Goal: Information Seeking & Learning: Check status

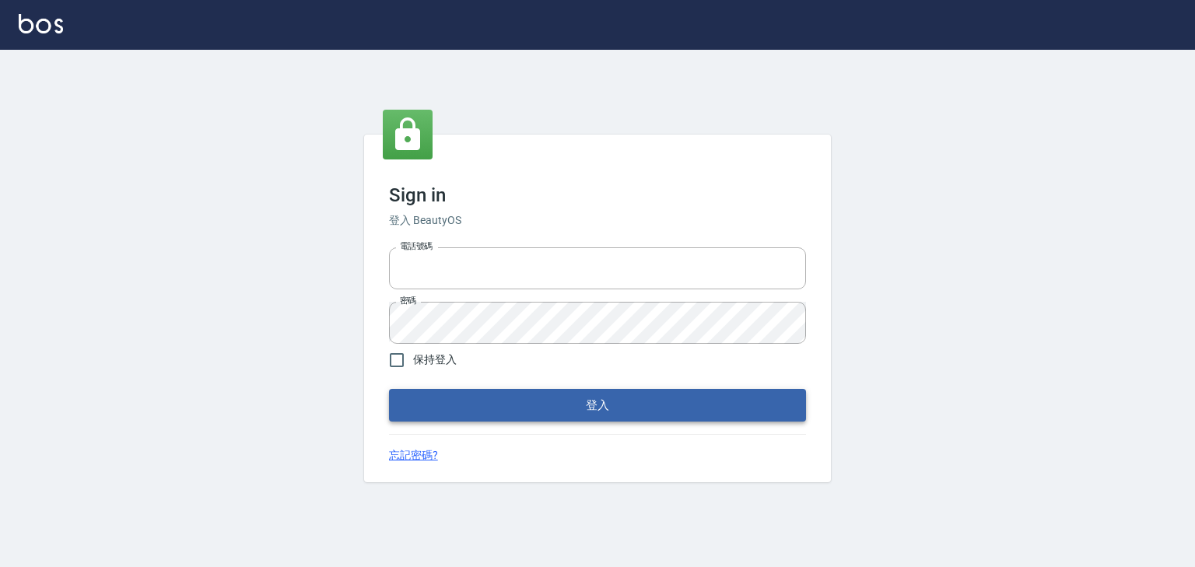
type input "0910967130"
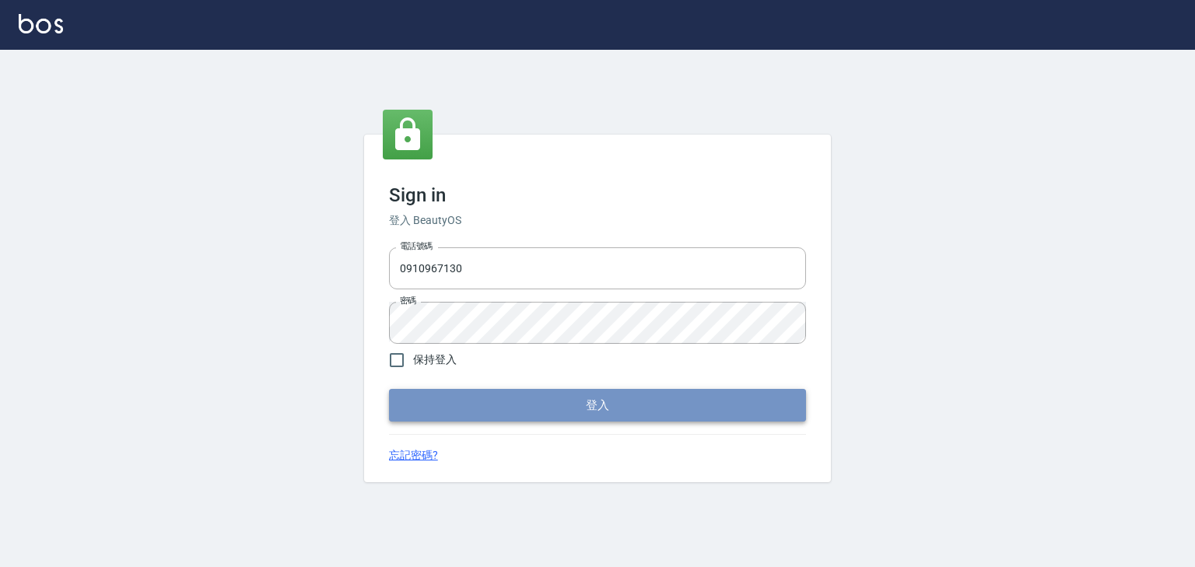
click at [585, 406] on button "登入" at bounding box center [597, 405] width 417 height 33
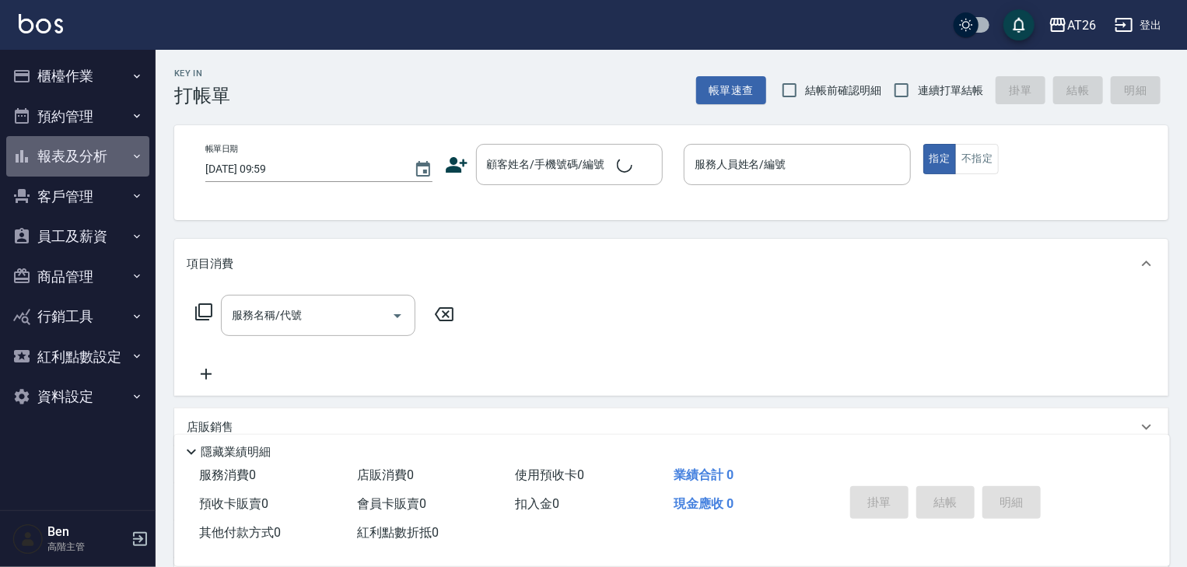
click at [75, 154] on button "報表及分析" at bounding box center [77, 156] width 143 height 40
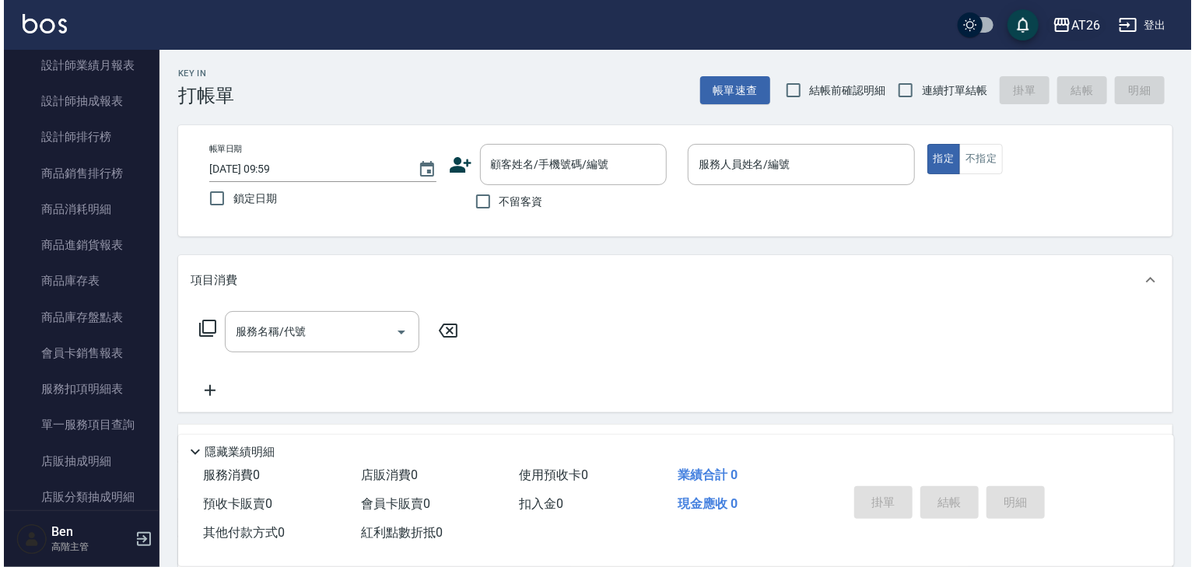
scroll to position [809, 0]
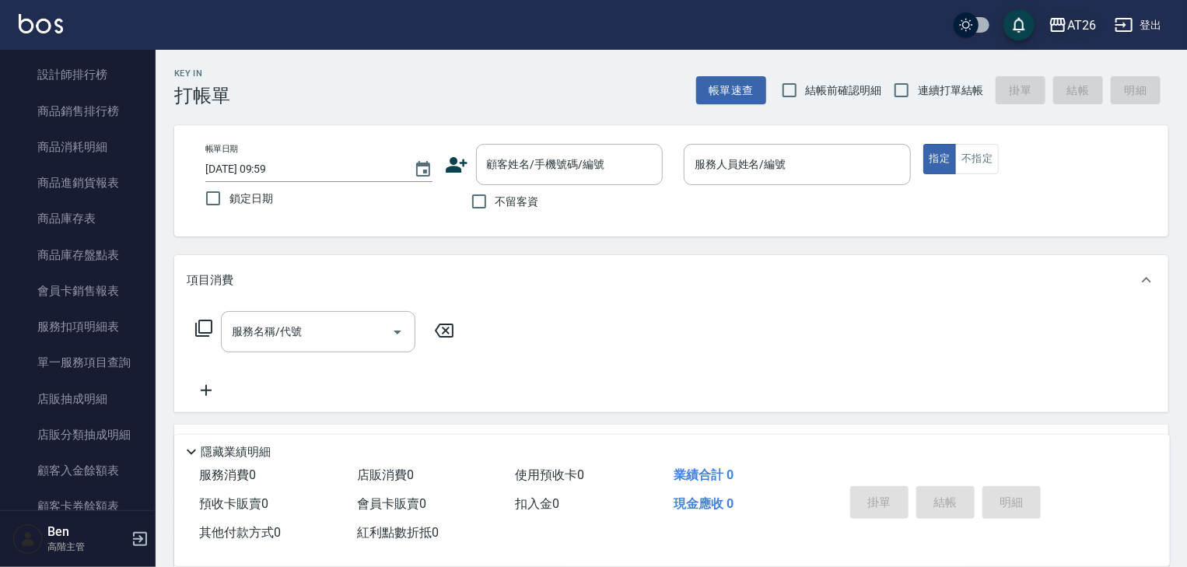
click at [1083, 26] on div "AT26" at bounding box center [1081, 25] width 29 height 19
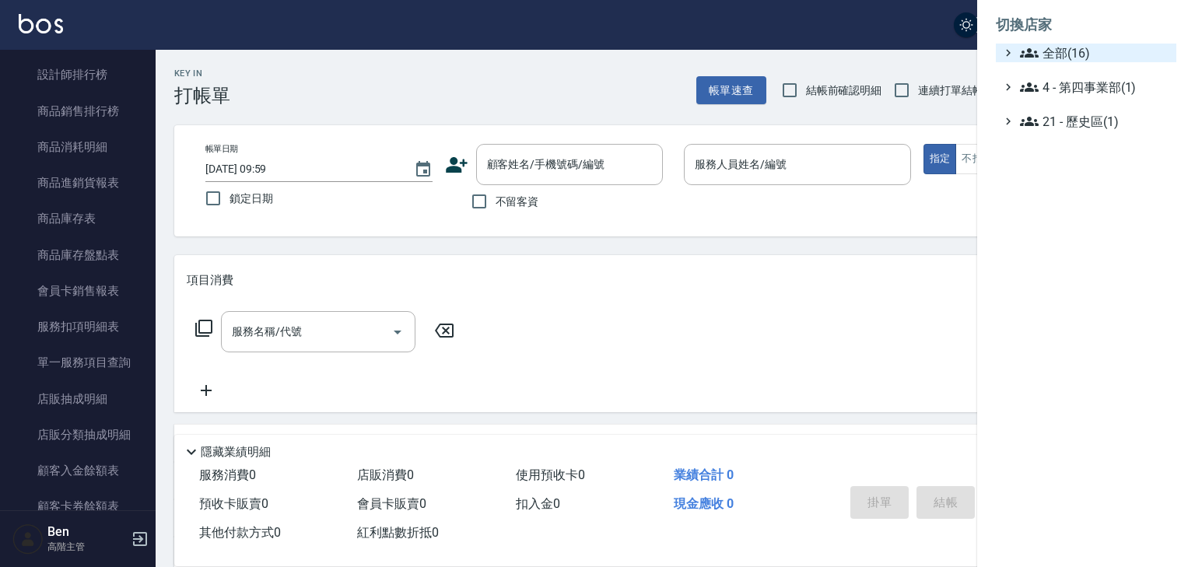
click at [1070, 52] on span "全部(16)" at bounding box center [1095, 53] width 150 height 19
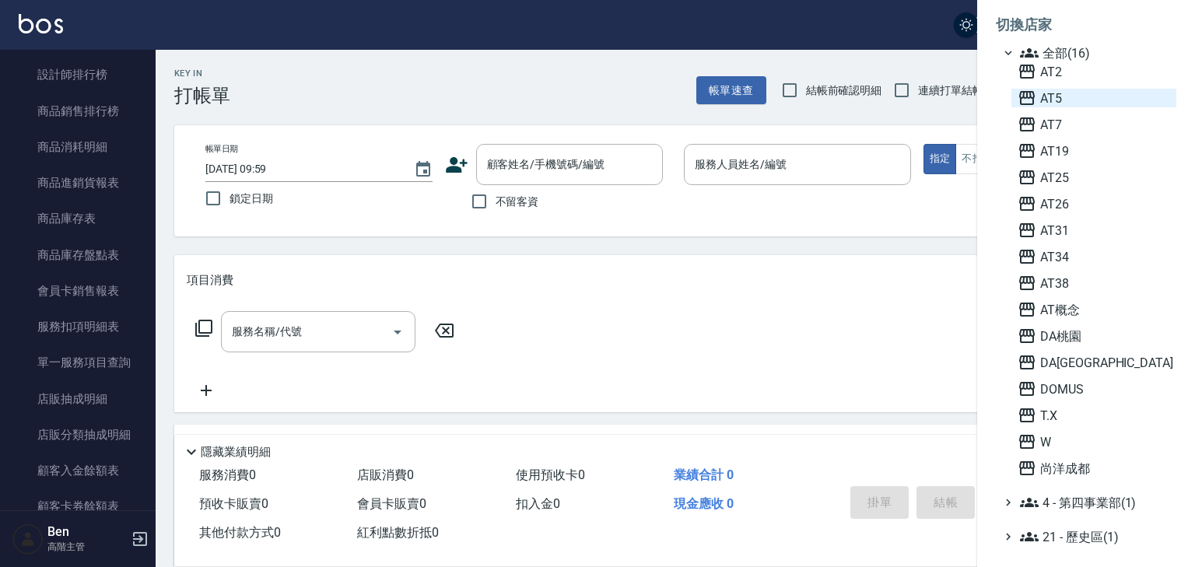
click at [1044, 89] on span "AT5" at bounding box center [1093, 98] width 152 height 19
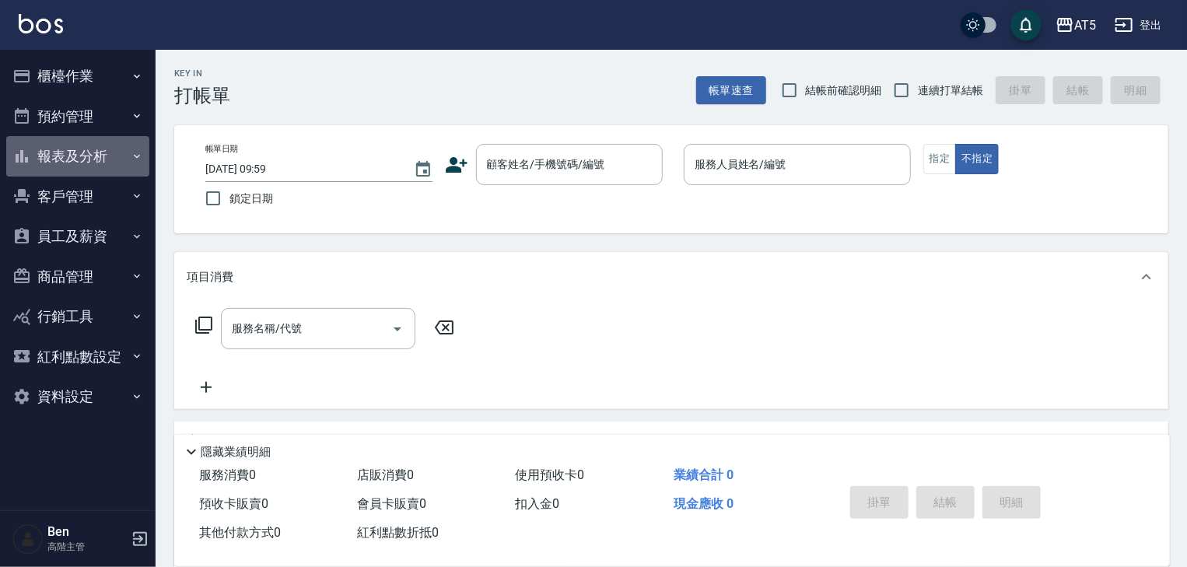
click at [65, 152] on button "報表及分析" at bounding box center [77, 156] width 143 height 40
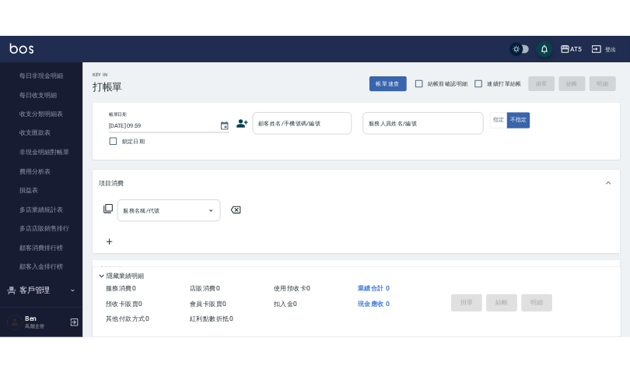
scroll to position [1307, 0]
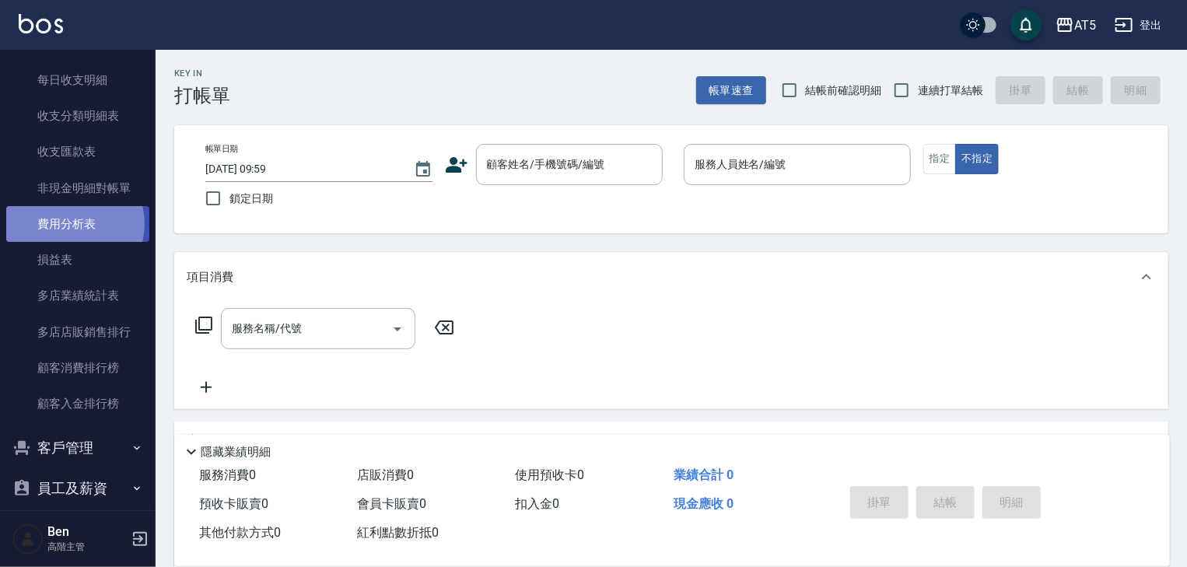
click at [72, 223] on link "費用分析表" at bounding box center [77, 224] width 143 height 36
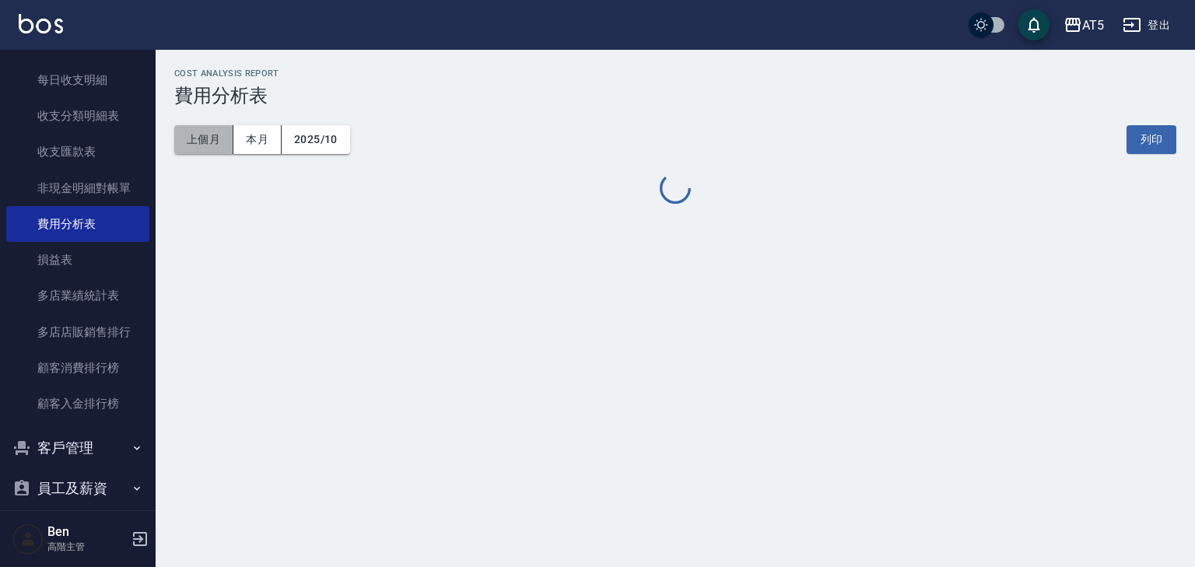
click at [207, 135] on button "上個月" at bounding box center [203, 139] width 59 height 29
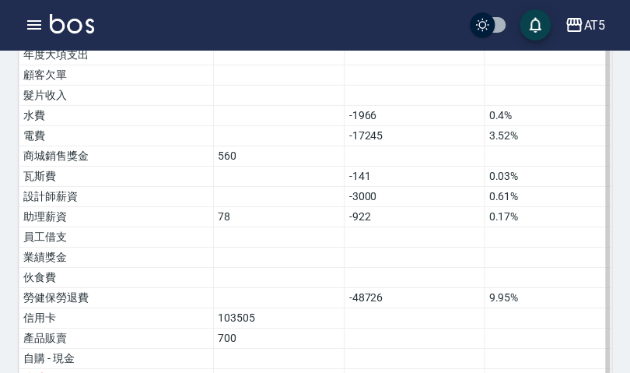
scroll to position [1331, 0]
